Goal: Entertainment & Leisure: Consume media (video, audio)

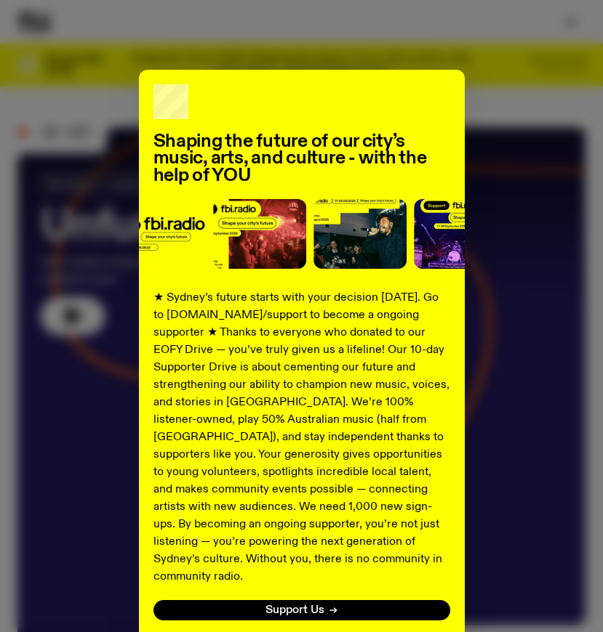
click at [283, 632] on button "No thanks" at bounding box center [302, 643] width 52 height 17
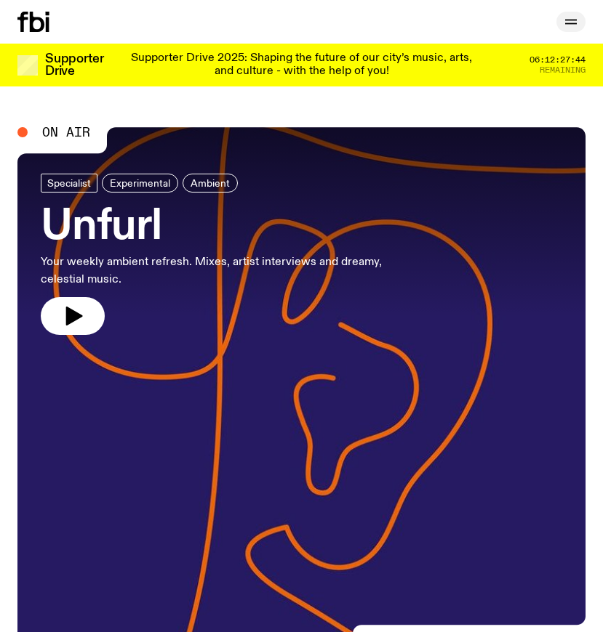
click at [568, 24] on icon "button" at bounding box center [571, 24] width 12 height 0
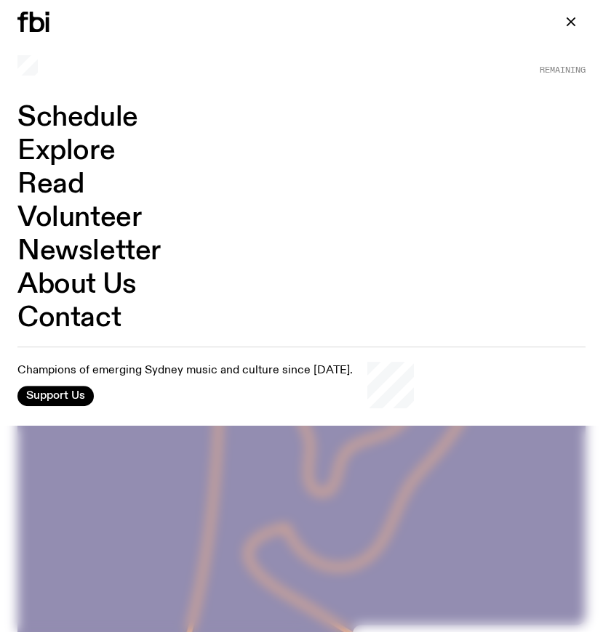
click at [46, 143] on link "Explore" at bounding box center [65, 151] width 97 height 28
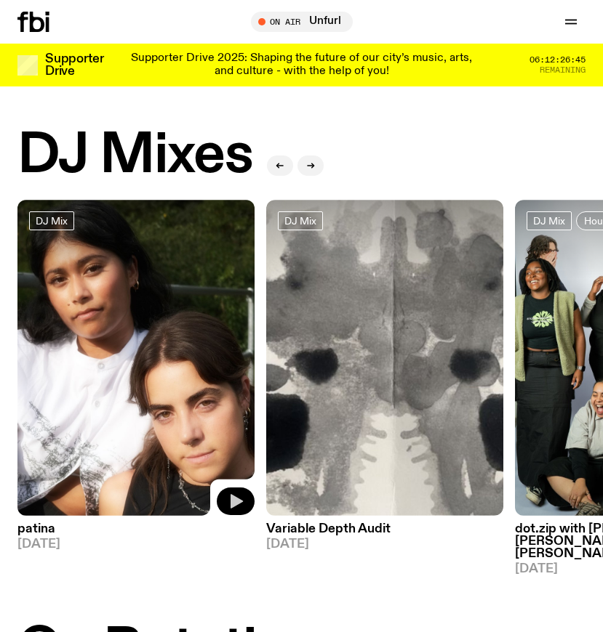
click at [233, 502] on icon "button" at bounding box center [236, 501] width 12 height 15
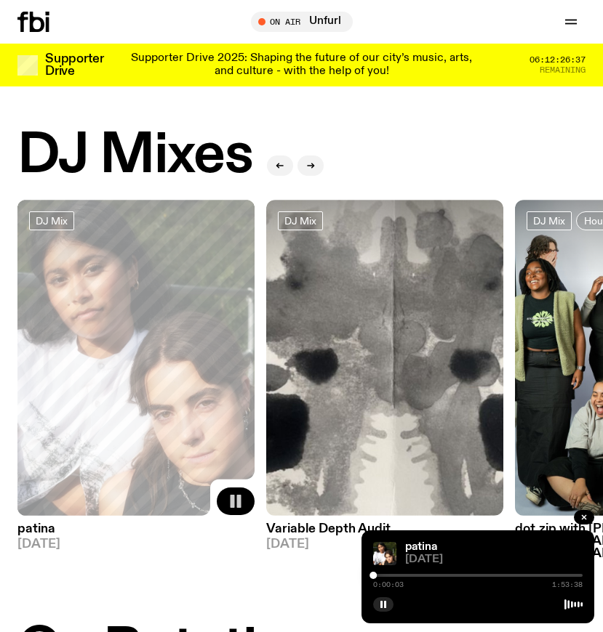
click at [391, 579] on div "0:00:03 1:53:38" at bounding box center [477, 579] width 209 height 17
click at [382, 576] on div at bounding box center [477, 575] width 209 height 3
click at [413, 576] on div at bounding box center [477, 575] width 209 height 3
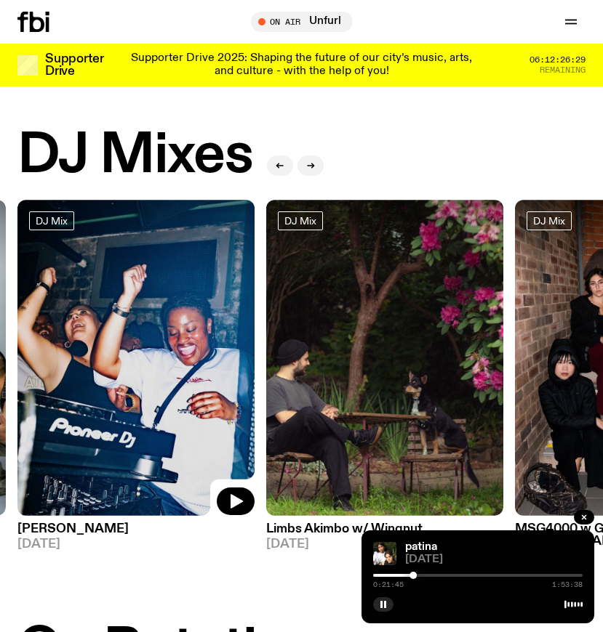
click at [134, 397] on img at bounding box center [135, 358] width 237 height 316
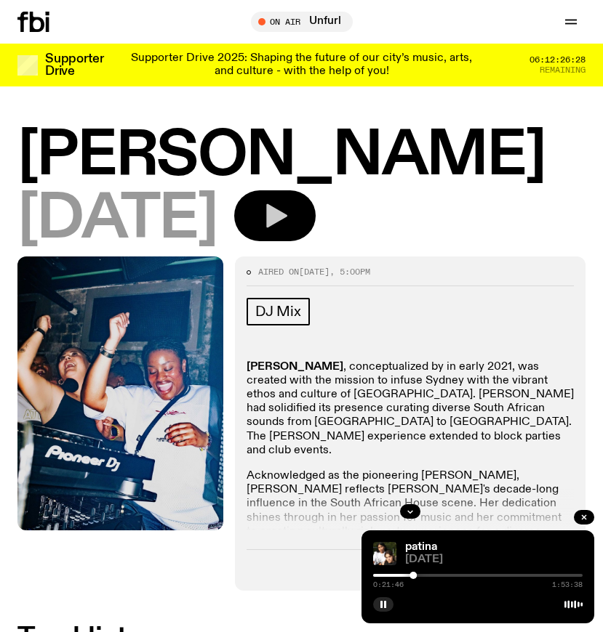
click at [315, 232] on button "button" at bounding box center [274, 215] width 81 height 51
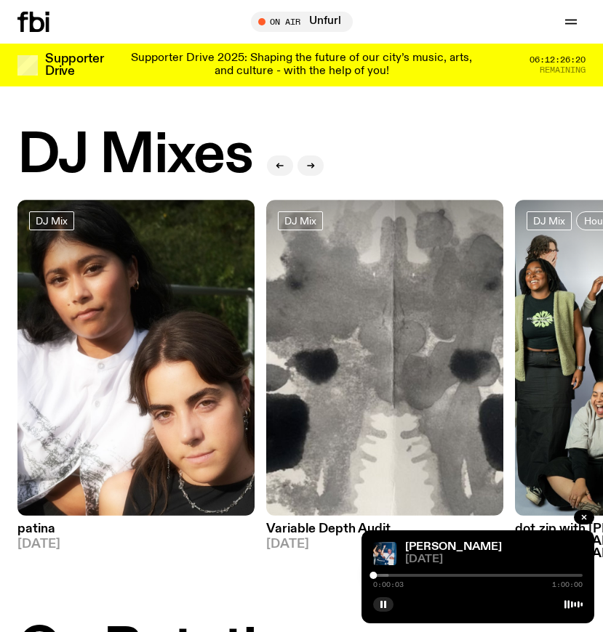
click at [382, 576] on div at bounding box center [284, 575] width 209 height 3
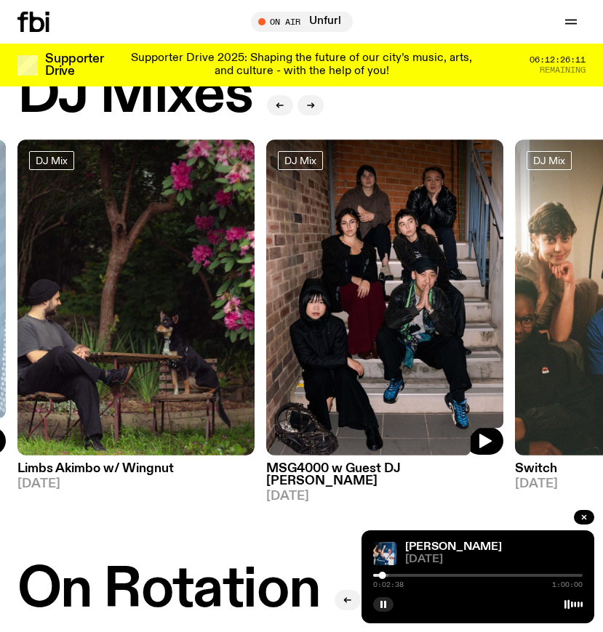
scroll to position [62, 0]
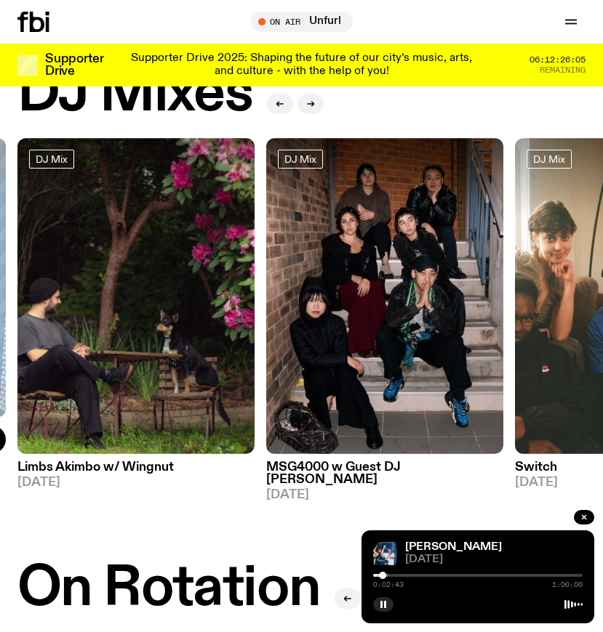
click at [430, 576] on div at bounding box center [477, 575] width 209 height 3
click at [483, 444] on icon "button" at bounding box center [485, 440] width 12 height 15
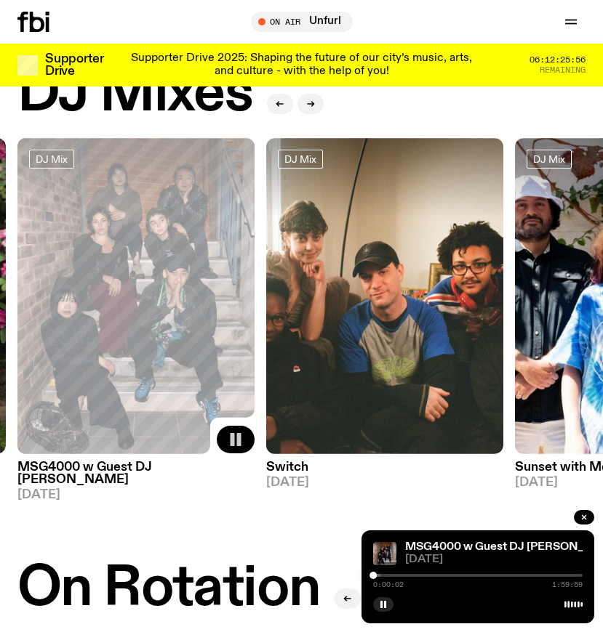
click at [411, 574] on div at bounding box center [477, 575] width 209 height 3
click at [475, 575] on div at bounding box center [477, 575] width 209 height 3
click at [481, 440] on icon "button" at bounding box center [485, 440] width 12 height 15
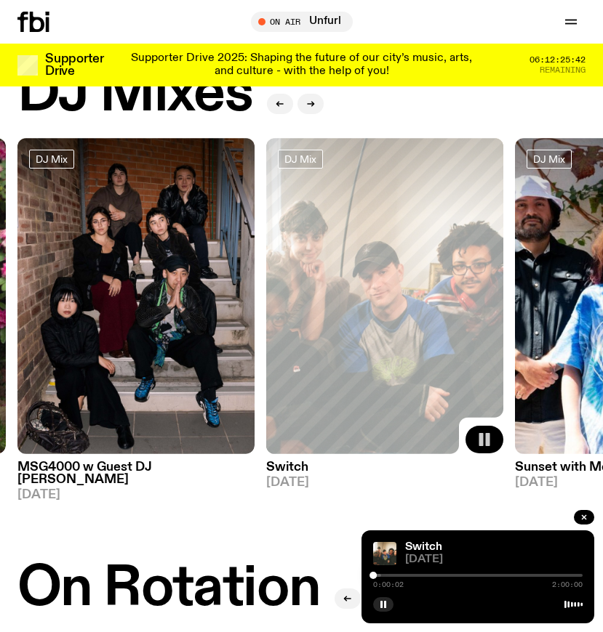
click at [447, 576] on div at bounding box center [477, 575] width 209 height 3
click at [492, 576] on div at bounding box center [477, 575] width 209 height 3
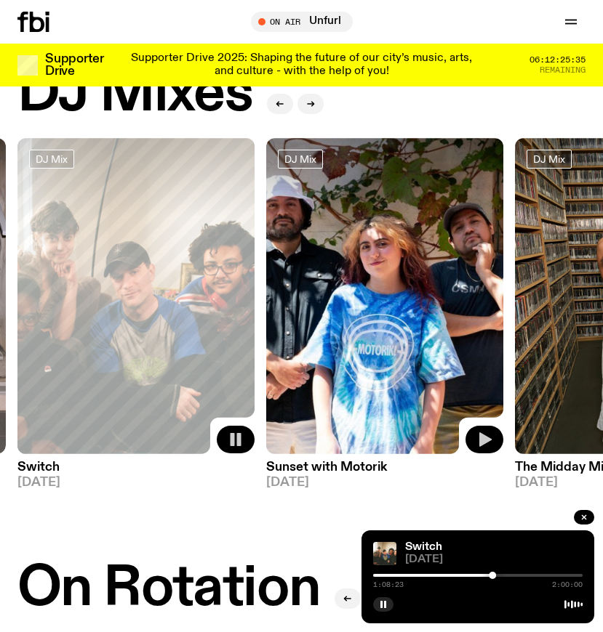
click at [483, 437] on icon "button" at bounding box center [485, 440] width 12 height 15
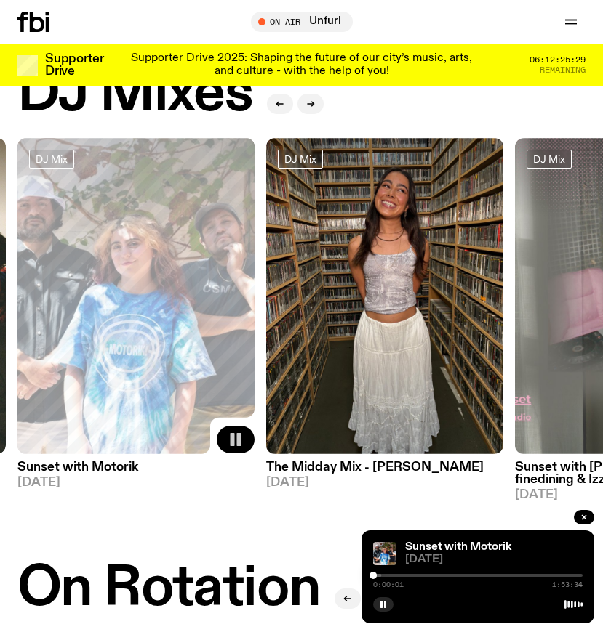
click at [390, 576] on div at bounding box center [477, 575] width 209 height 3
click at [443, 575] on div at bounding box center [477, 575] width 209 height 3
click at [489, 579] on div "0:38:18 1:53:34" at bounding box center [477, 579] width 209 height 17
click at [495, 576] on div at bounding box center [477, 575] width 209 height 3
click at [523, 577] on div "1:06:21 1:53:34" at bounding box center [477, 579] width 209 height 17
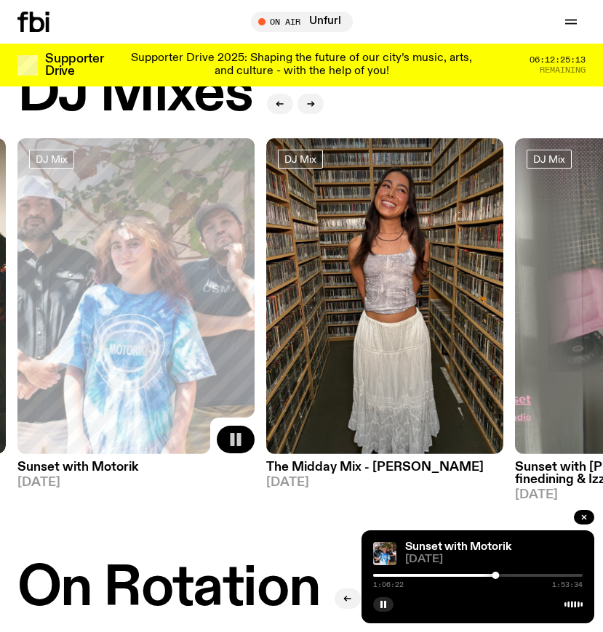
click at [530, 576] on div at bounding box center [477, 575] width 209 height 3
click at [475, 437] on button "button" at bounding box center [484, 440] width 38 height 28
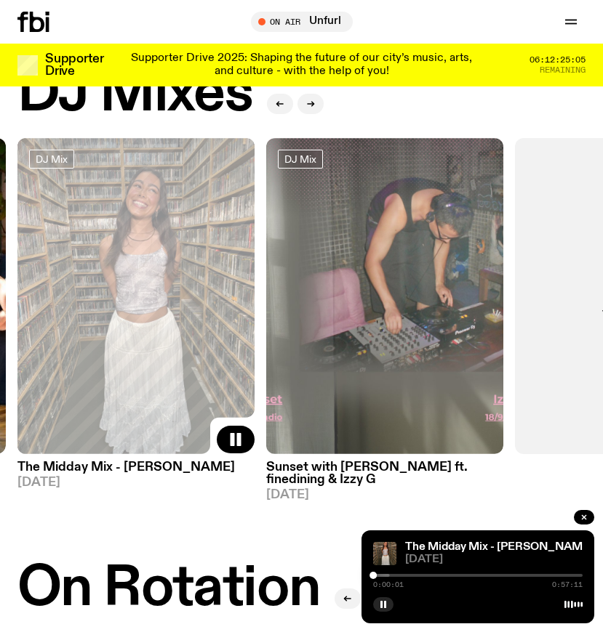
click at [412, 576] on div at bounding box center [477, 575] width 209 height 3
click at [481, 435] on icon "button" at bounding box center [485, 440] width 12 height 15
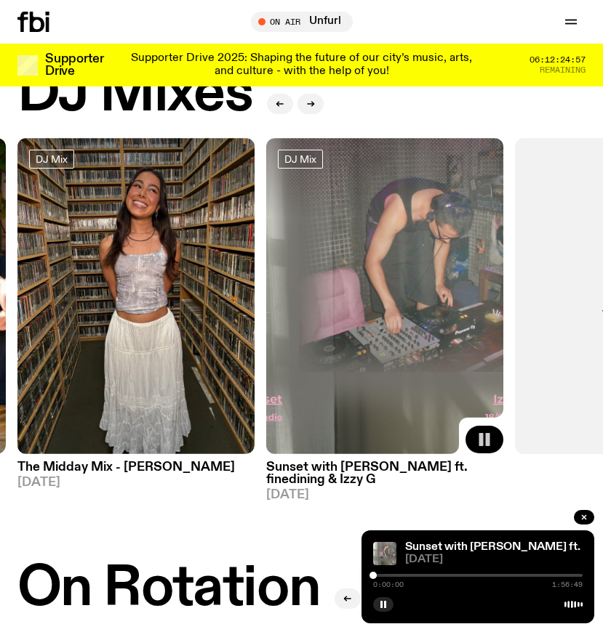
click at [402, 576] on div at bounding box center [477, 575] width 209 height 3
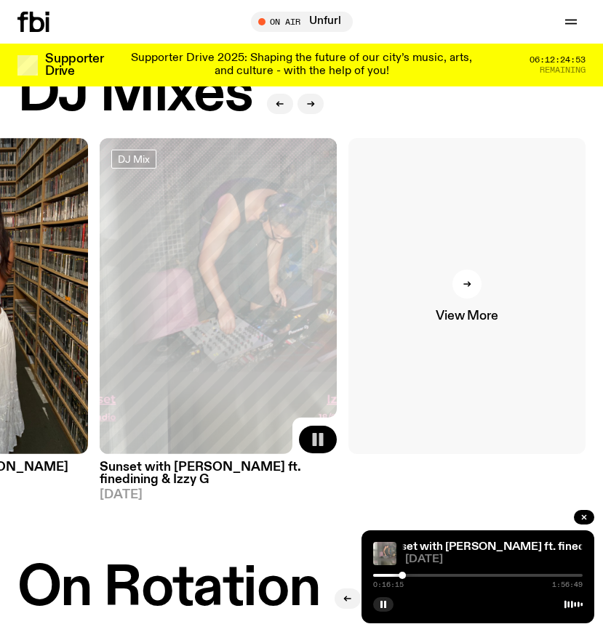
click at [486, 295] on link "View More" at bounding box center [466, 296] width 237 height 316
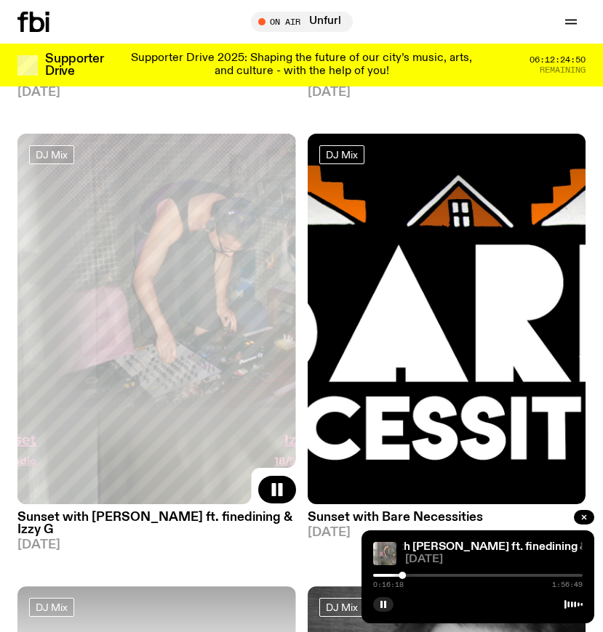
scroll to position [1879, 0]
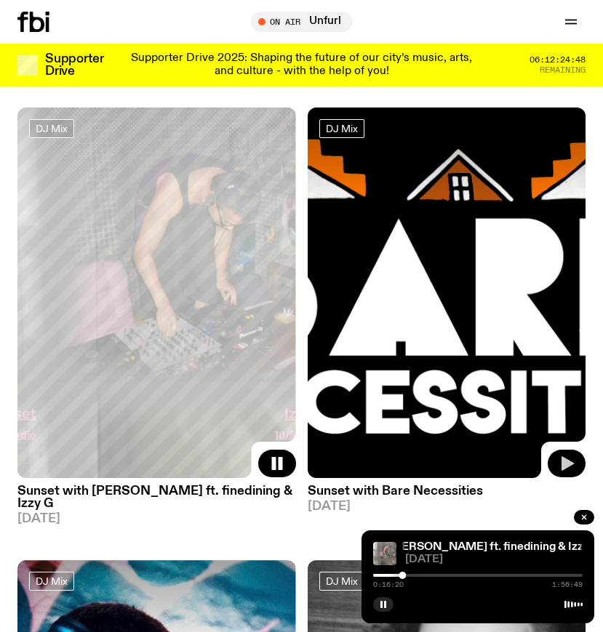
click at [558, 455] on icon "button" at bounding box center [566, 463] width 17 height 17
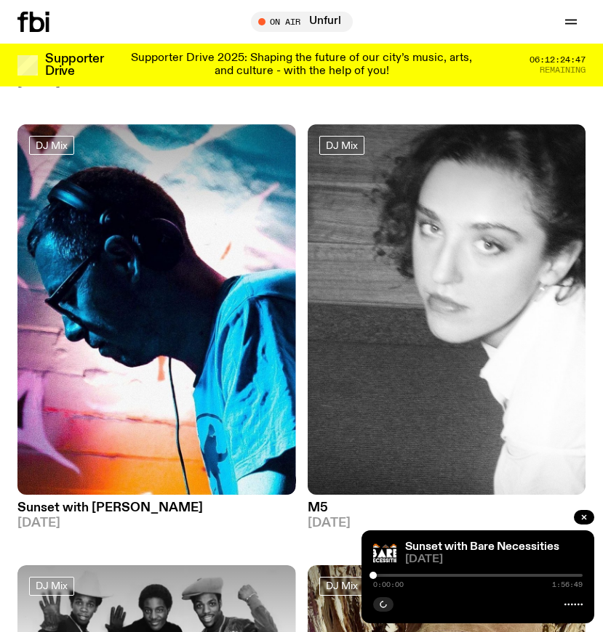
scroll to position [2316, 0]
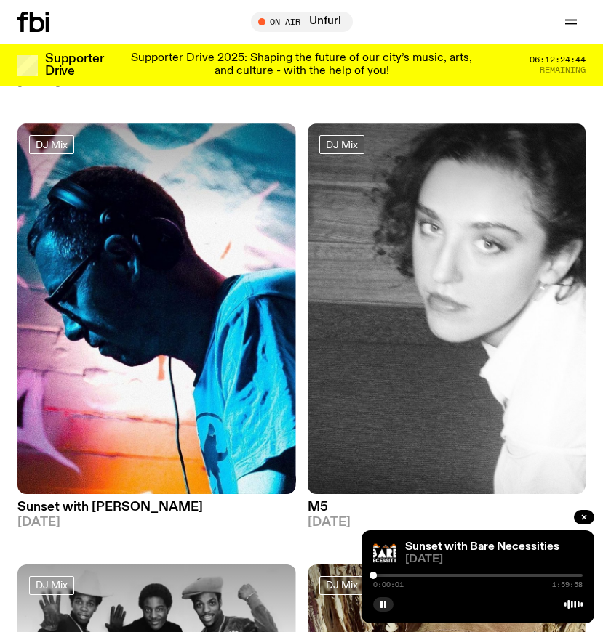
click at [436, 575] on div at bounding box center [477, 575] width 209 height 3
click at [273, 473] on icon "button" at bounding box center [278, 480] width 12 height 15
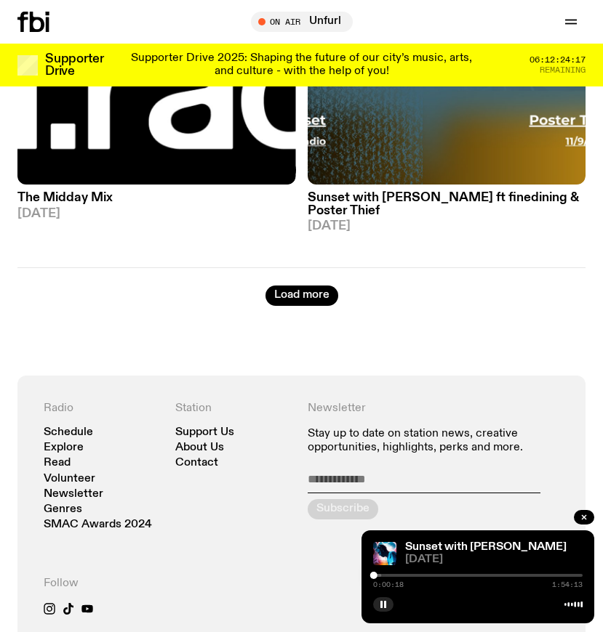
scroll to position [5289, 0]
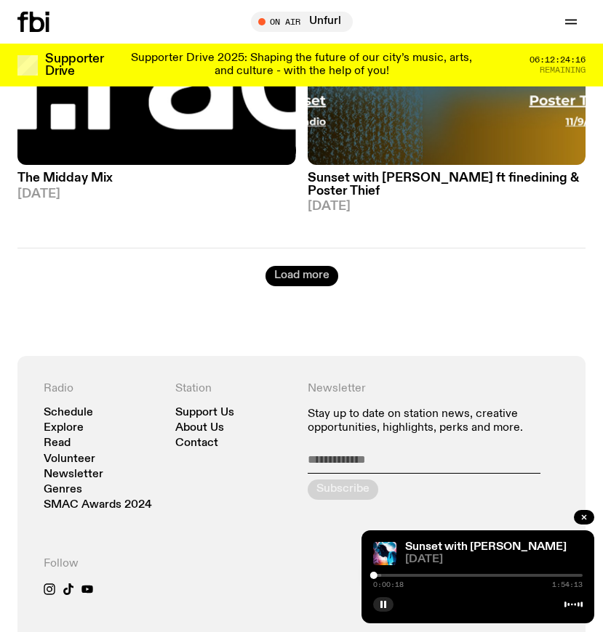
click at [295, 266] on button "Load more" at bounding box center [301, 276] width 73 height 20
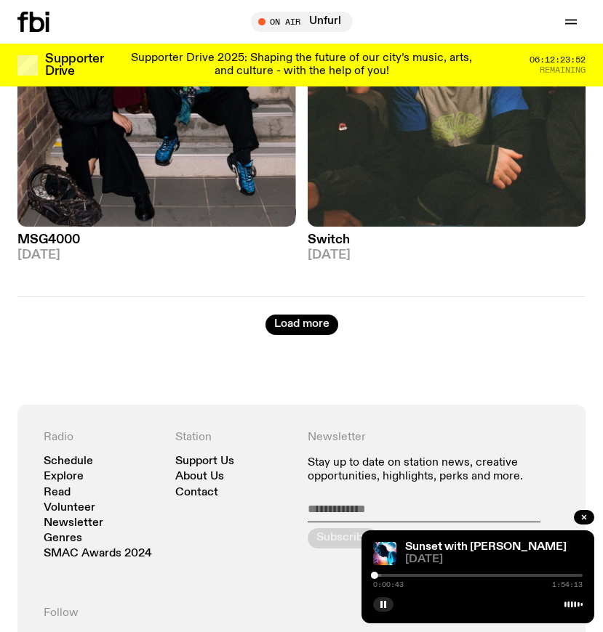
scroll to position [10592, 0]
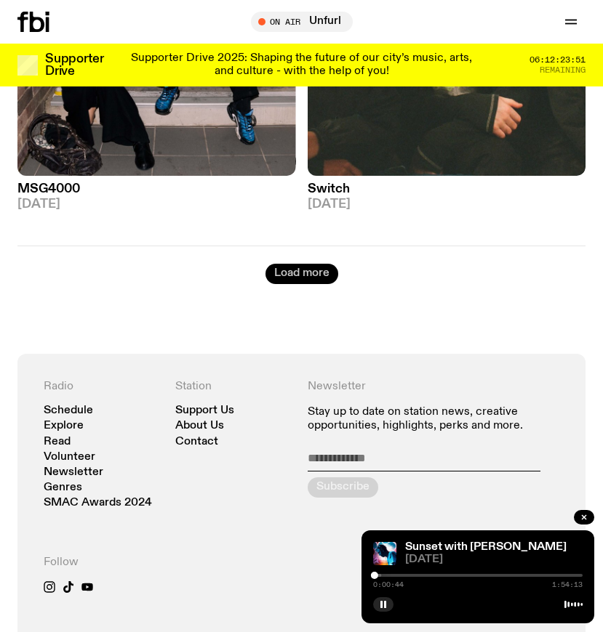
click at [278, 264] on button "Load more" at bounding box center [301, 274] width 73 height 20
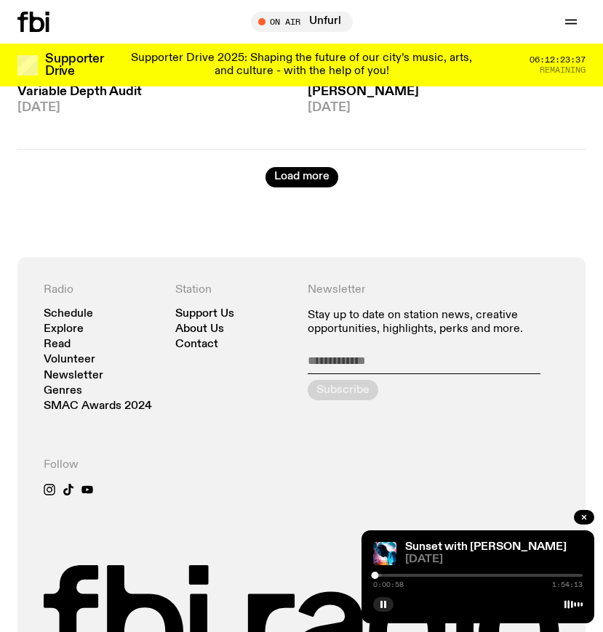
scroll to position [16008, 0]
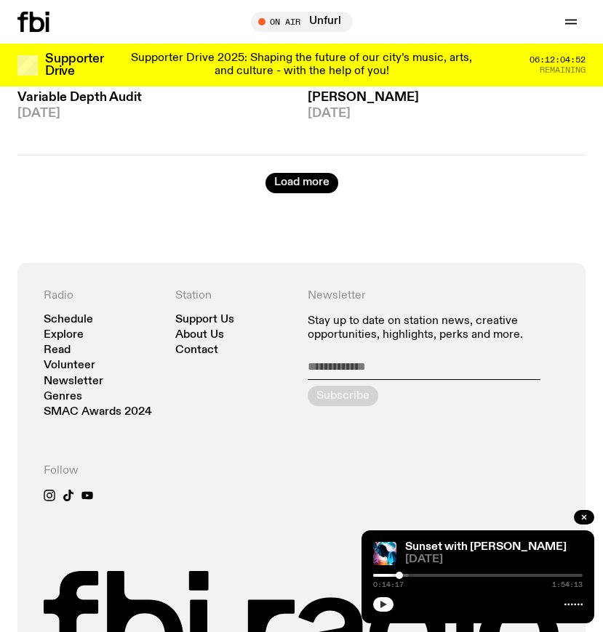
click at [385, 603] on icon "button" at bounding box center [383, 604] width 9 height 9
